Goal: Task Accomplishment & Management: Manage account settings

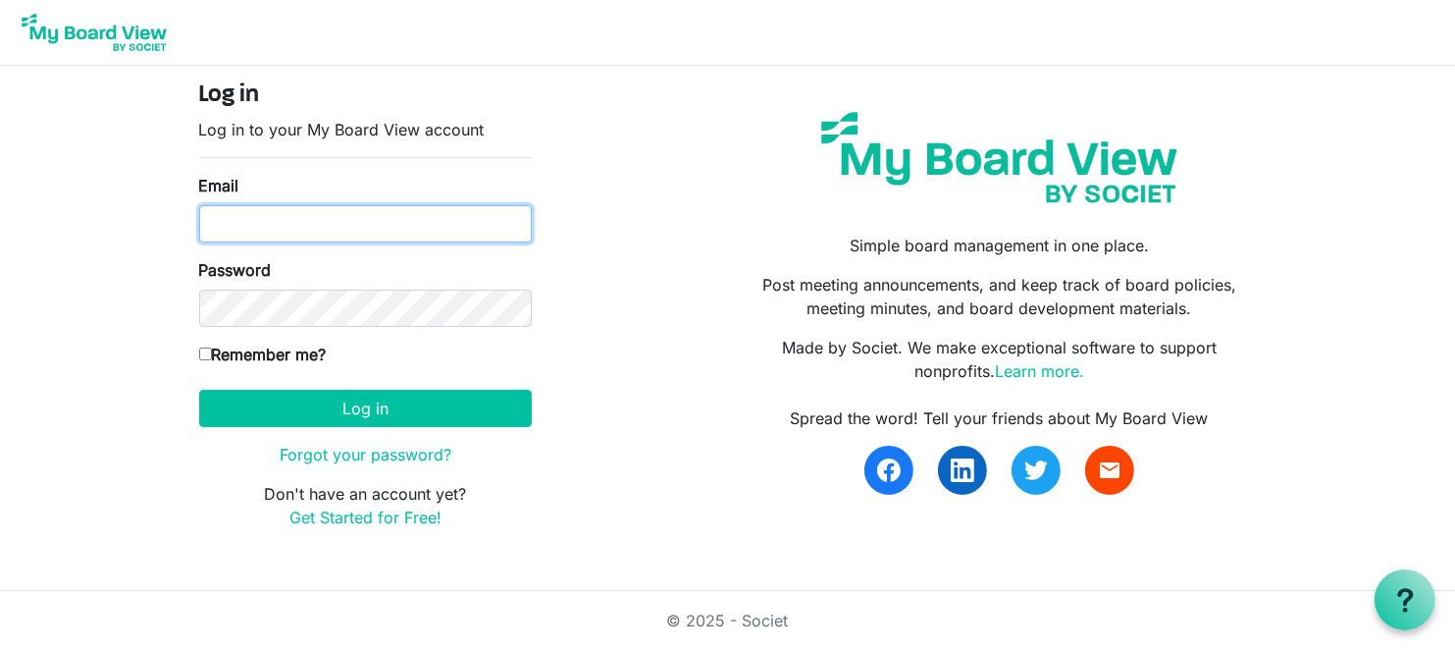
click at [235, 219] on input "Email" at bounding box center [365, 223] width 333 height 37
type input "[EMAIL_ADDRESS][DOMAIN_NAME]"
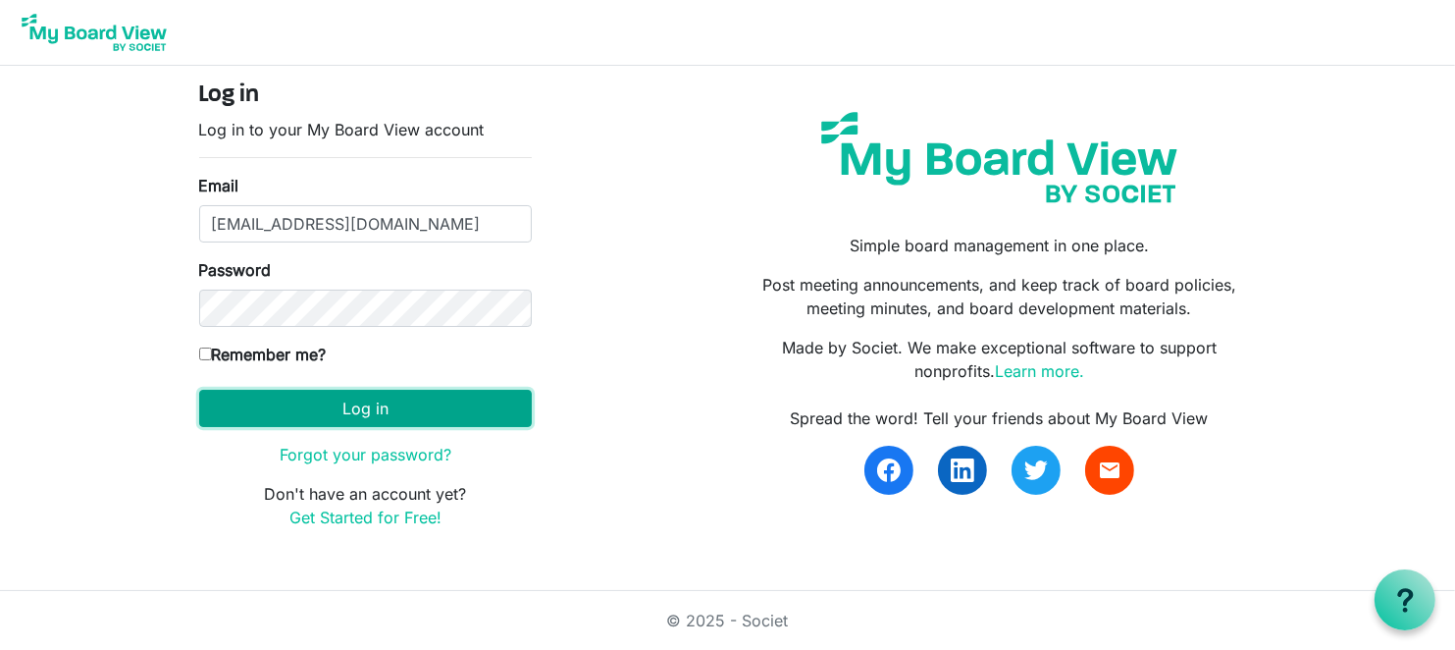
click at [319, 401] on button "Log in" at bounding box center [365, 408] width 333 height 37
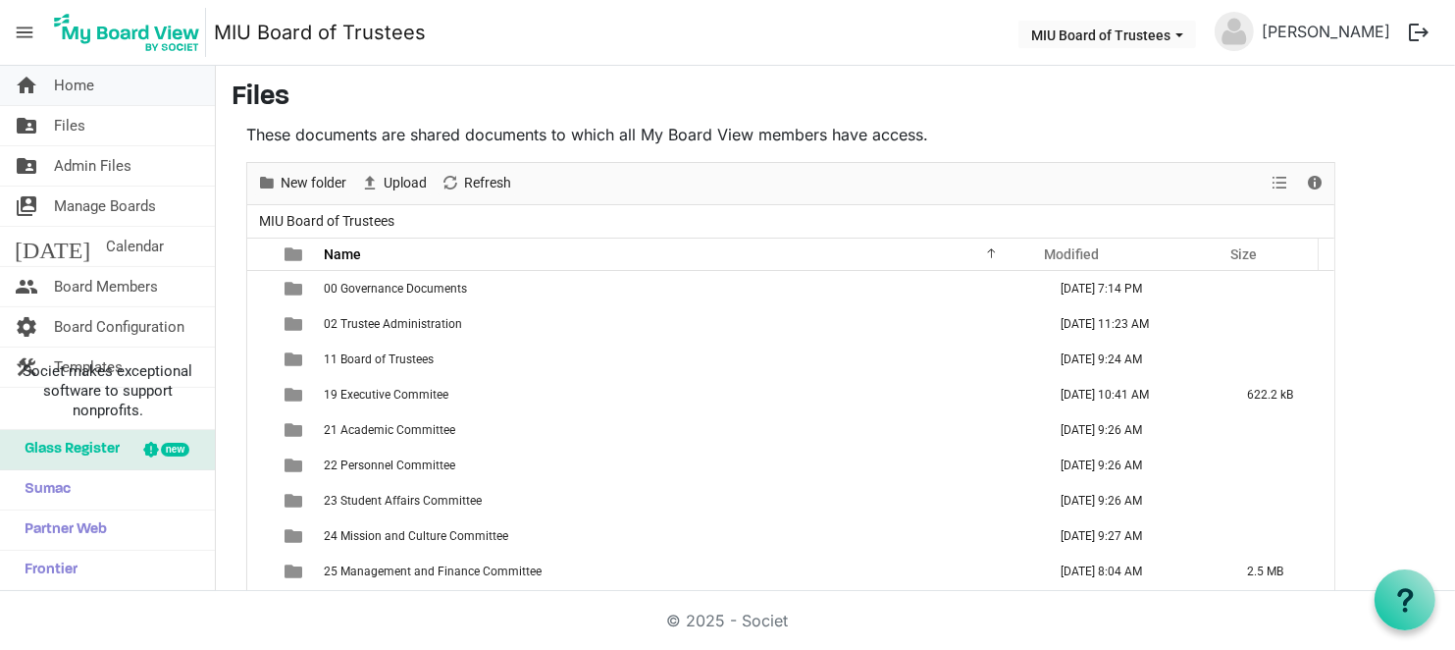
click at [63, 86] on span "Home" at bounding box center [74, 85] width 40 height 39
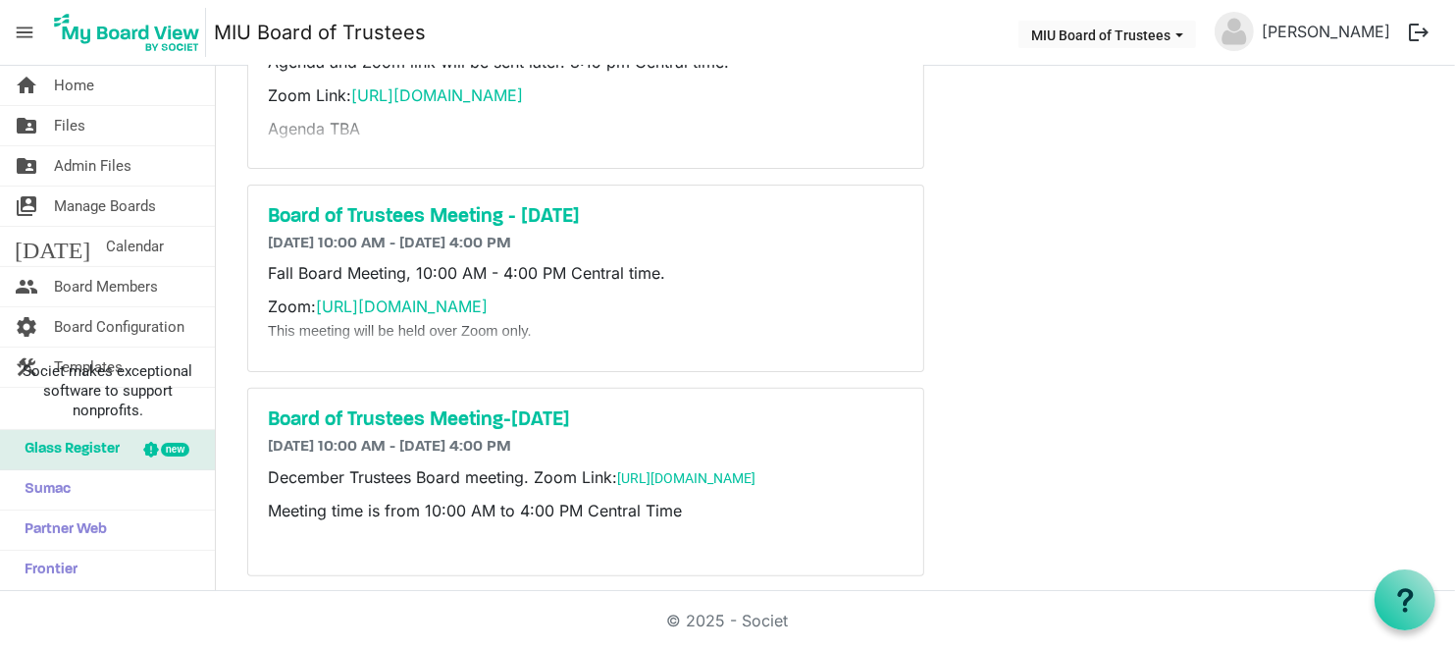
scroll to position [603, 0]
